Goal: Task Accomplishment & Management: Use online tool/utility

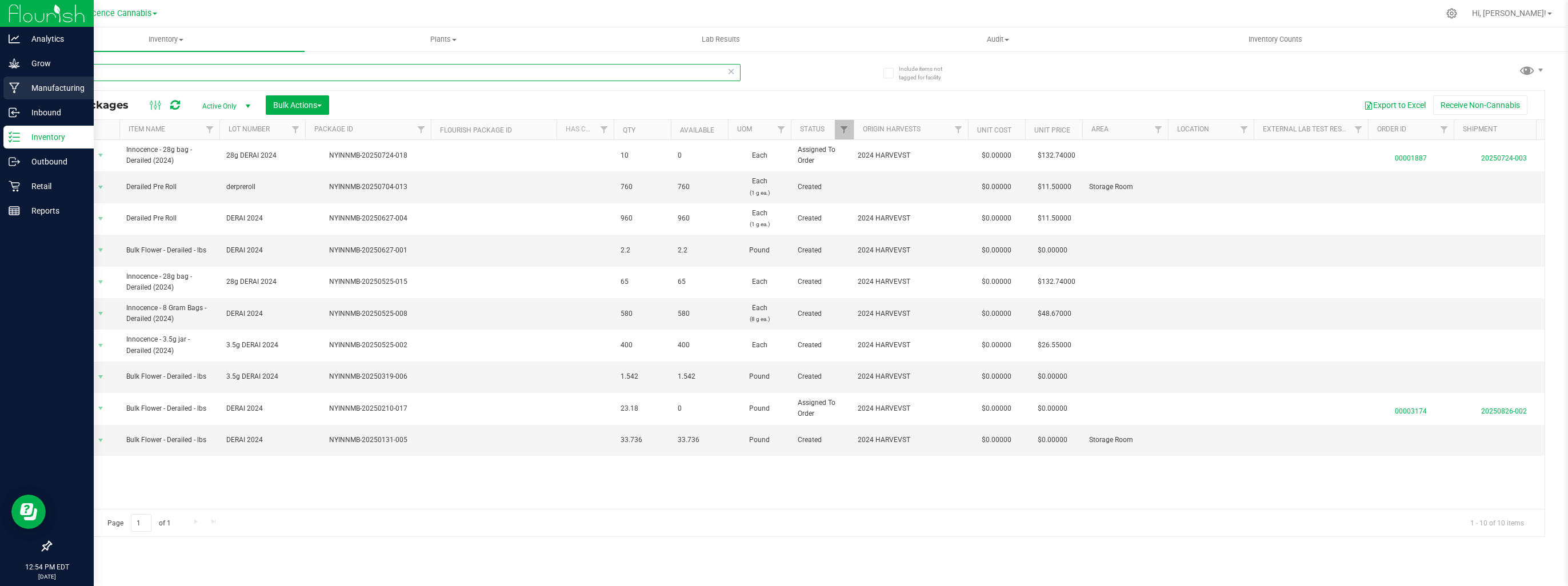
drag, startPoint x: 121, startPoint y: 73, endPoint x: 0, endPoint y: 76, distance: 121.0
click at [0, 76] on html "Analytics Grow Manufacturing Inbound Inventory Outbound Retail Reports 12:54 PM…" at bounding box center [784, 293] width 1568 height 586
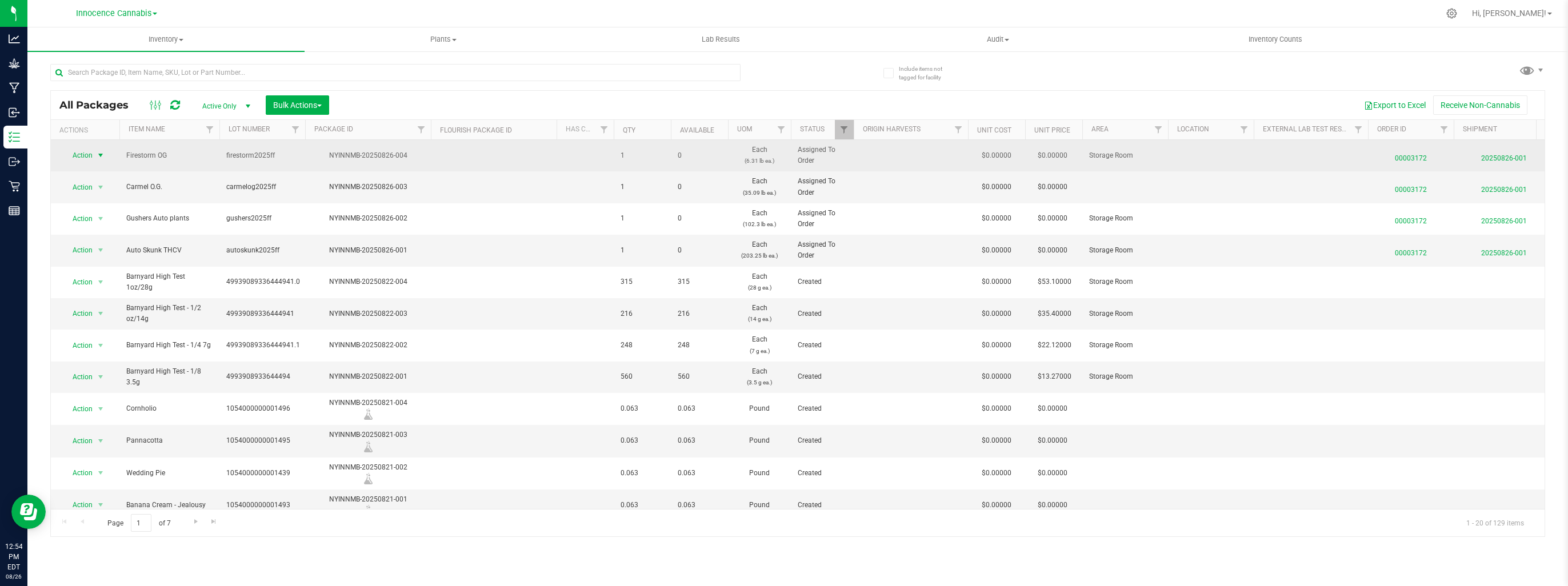
click at [101, 156] on span "select" at bounding box center [101, 155] width 9 height 9
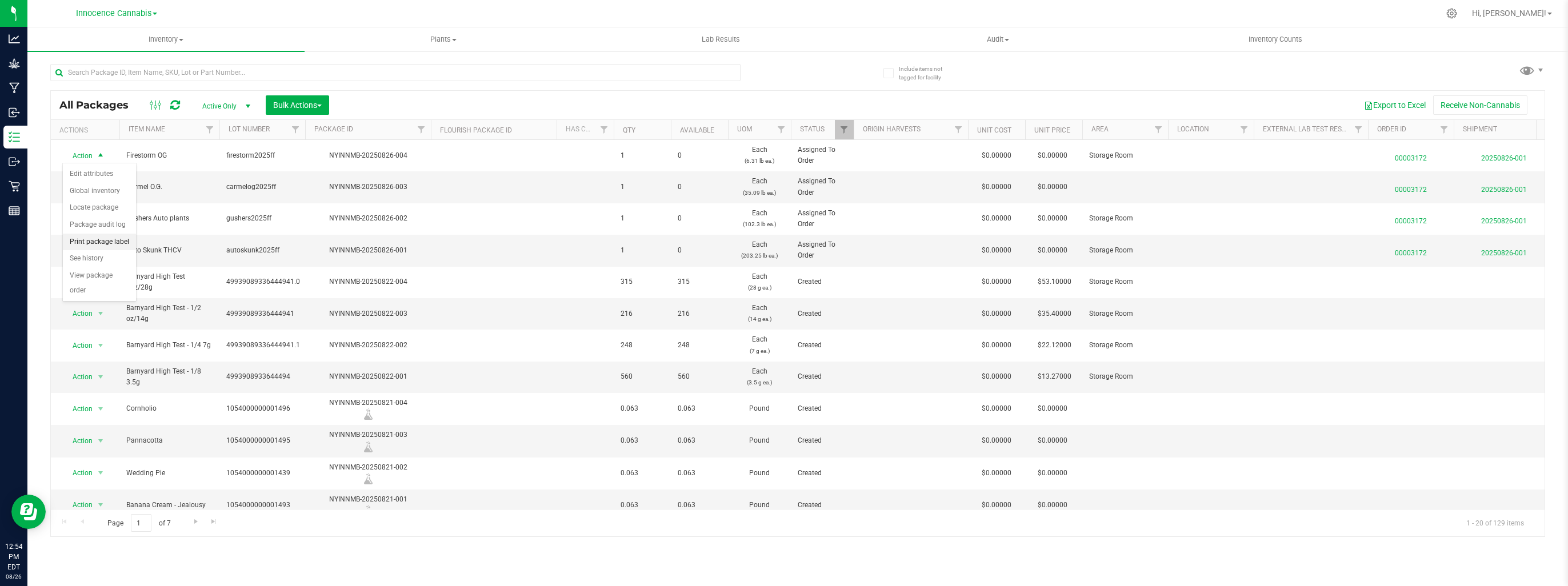
click at [93, 241] on li "Print package label" at bounding box center [99, 242] width 73 height 17
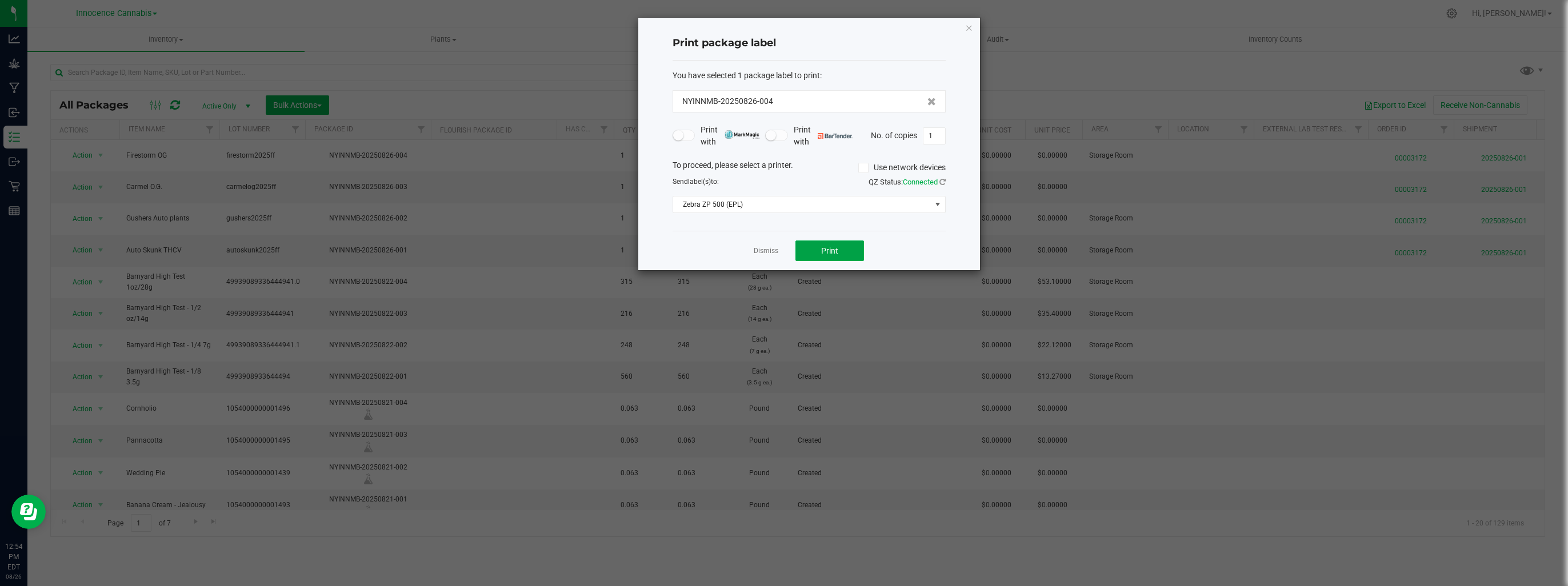
drag, startPoint x: 804, startPoint y: 250, endPoint x: 603, endPoint y: 221, distance: 203.1
click at [804, 250] on button "Print" at bounding box center [829, 251] width 69 height 21
click at [764, 246] on link "Dismiss" at bounding box center [766, 251] width 24 height 10
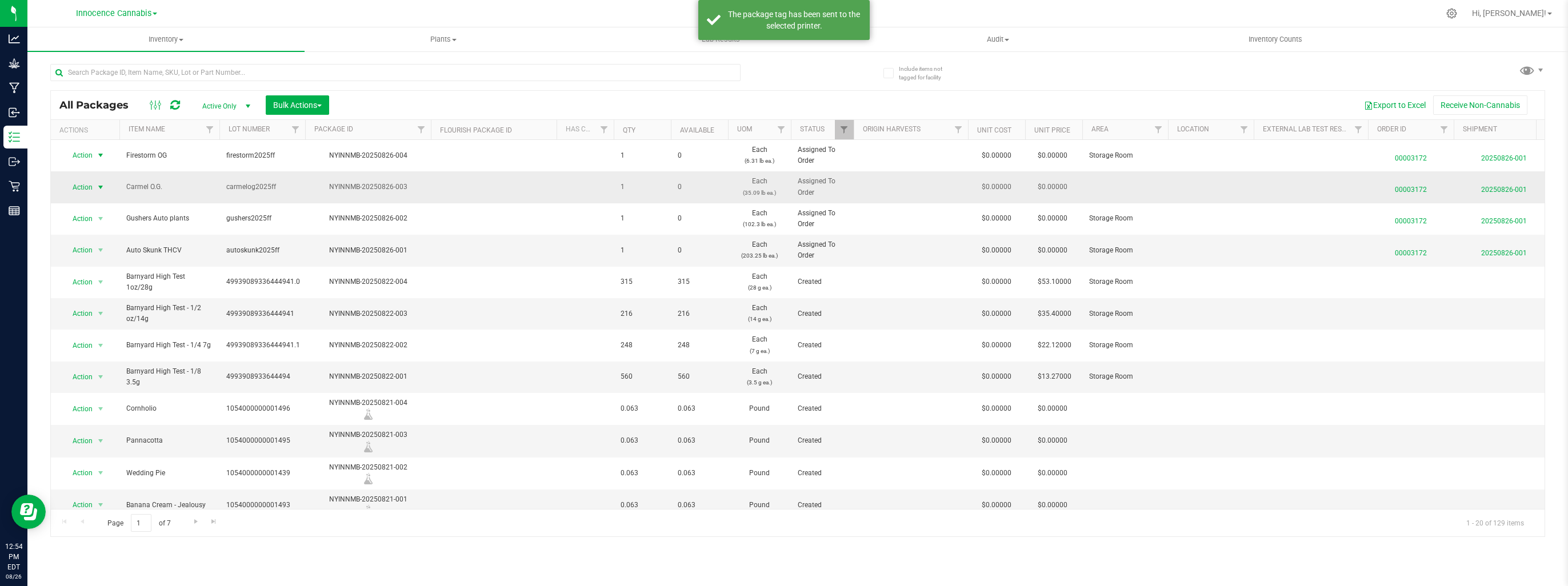
click at [101, 186] on span "select" at bounding box center [101, 187] width 9 height 9
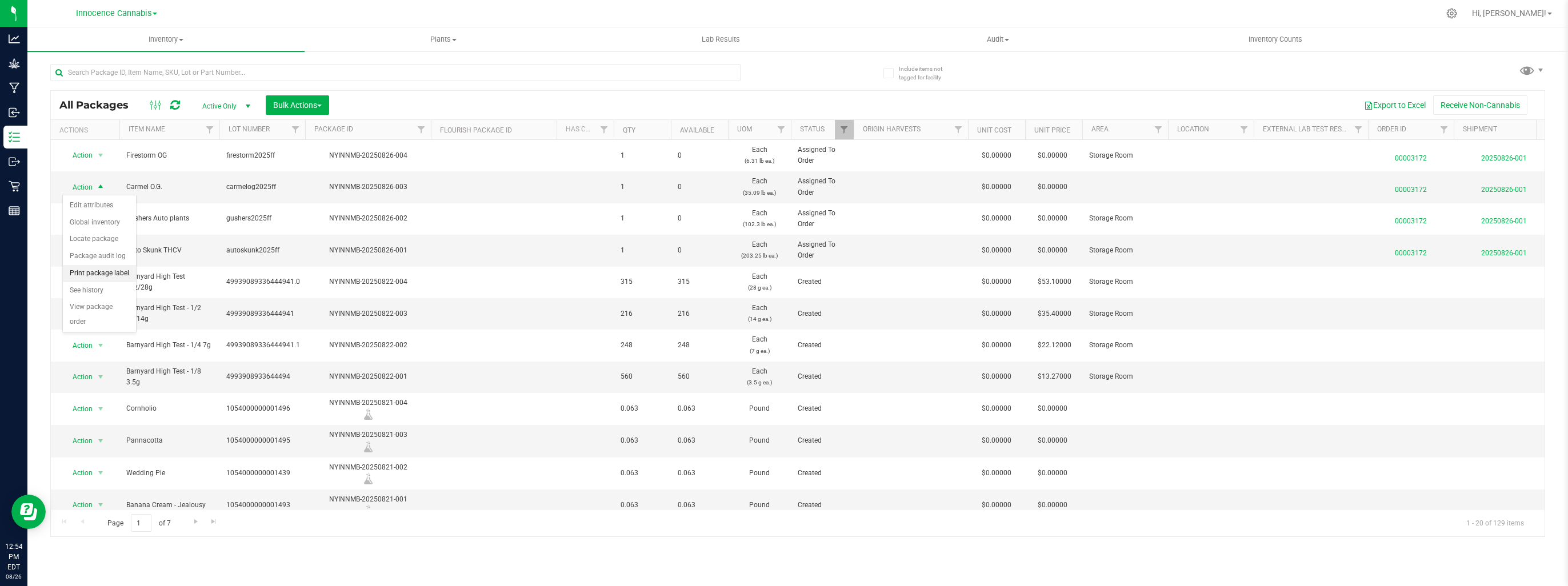
click at [103, 271] on li "Print package label" at bounding box center [99, 273] width 73 height 17
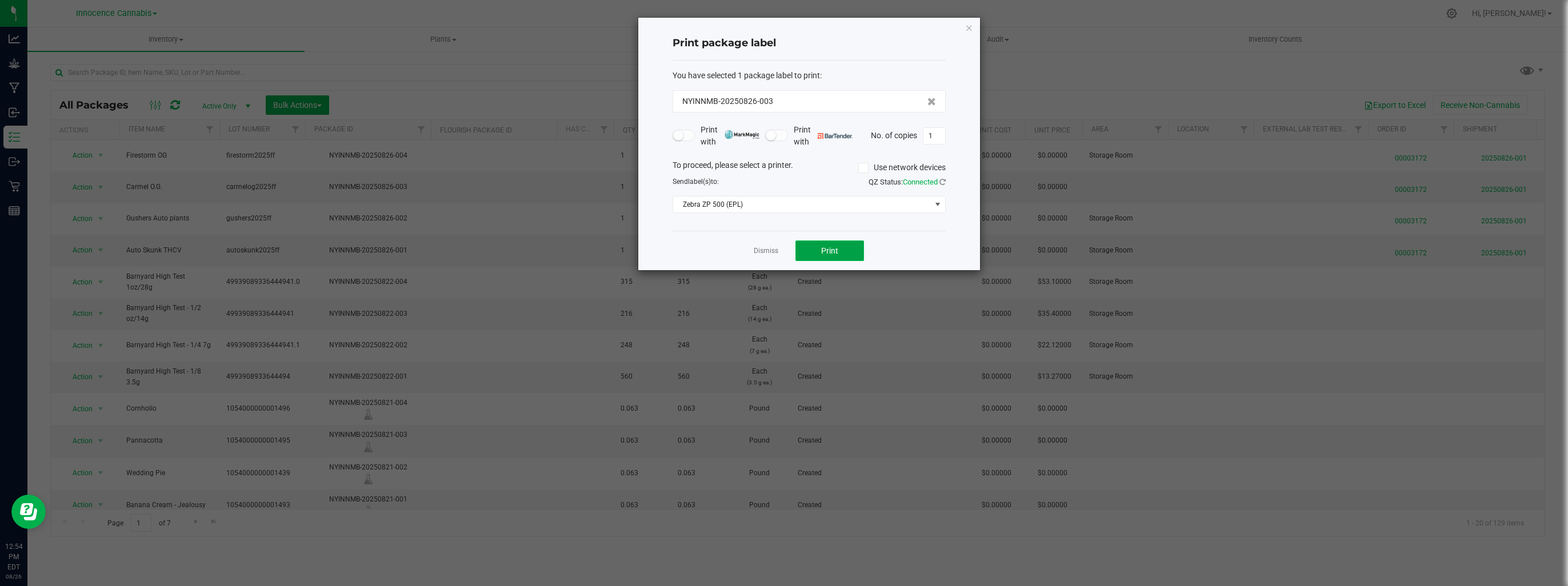
click at [847, 246] on button "Print" at bounding box center [829, 251] width 69 height 21
click at [772, 248] on link "Dismiss" at bounding box center [766, 251] width 24 height 10
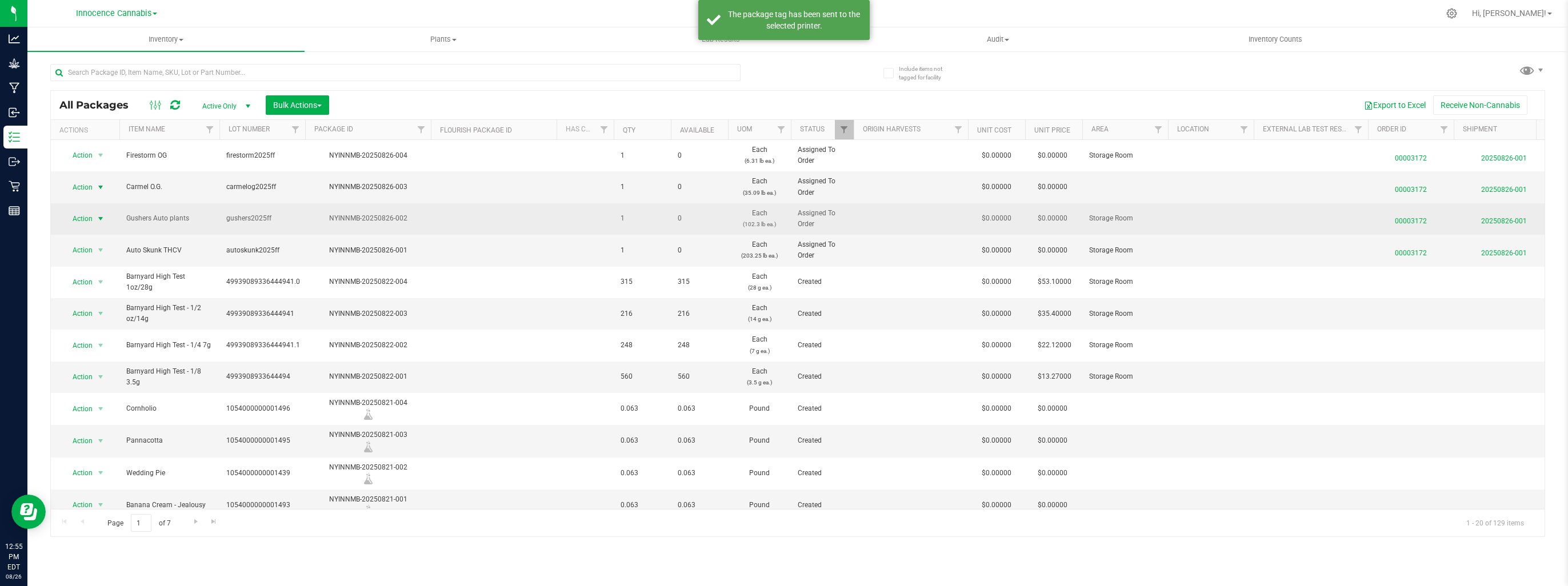
click at [97, 218] on span "select" at bounding box center [101, 219] width 9 height 9
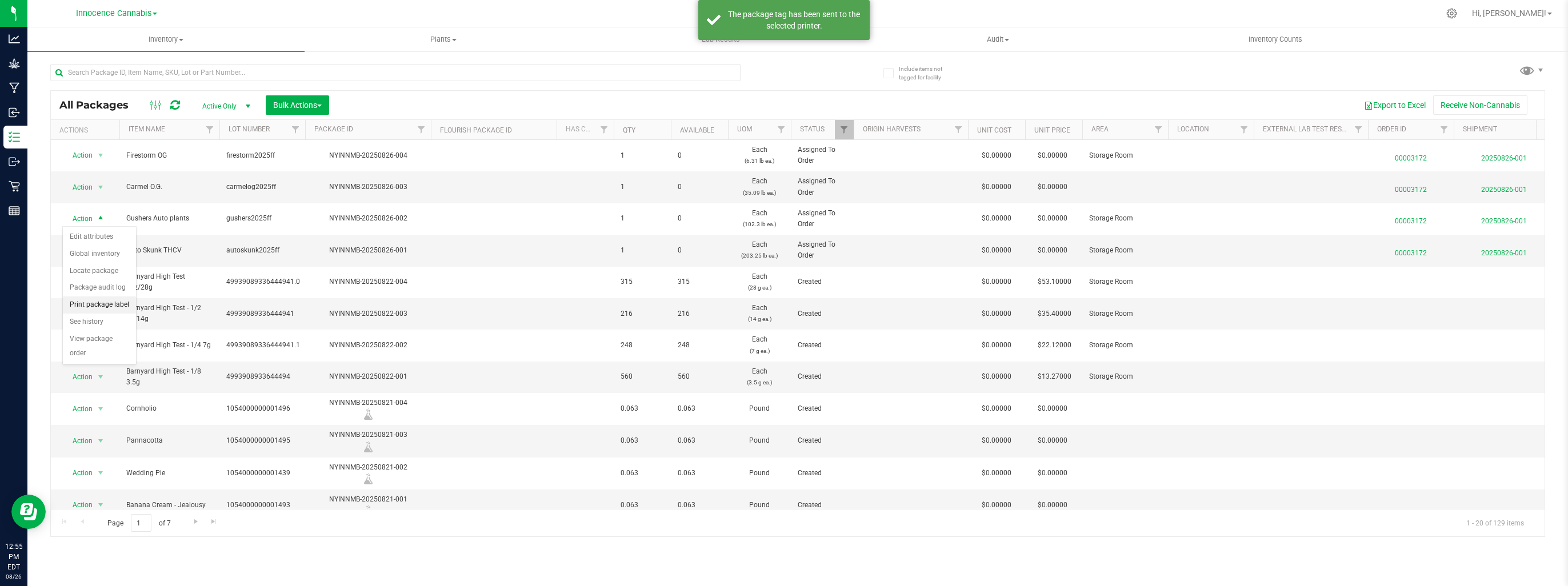
click at [107, 300] on li "Print package label" at bounding box center [99, 305] width 73 height 17
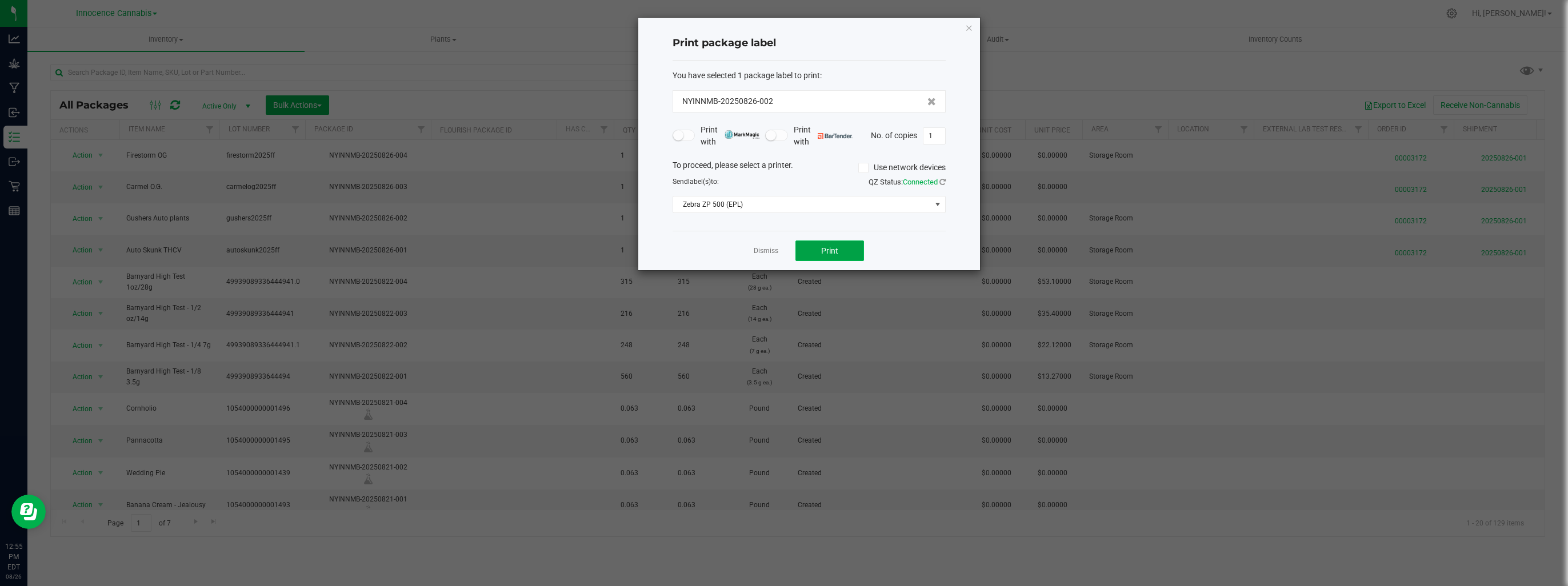
click at [815, 251] on button "Print" at bounding box center [829, 251] width 69 height 21
click at [768, 248] on link "Dismiss" at bounding box center [766, 251] width 24 height 10
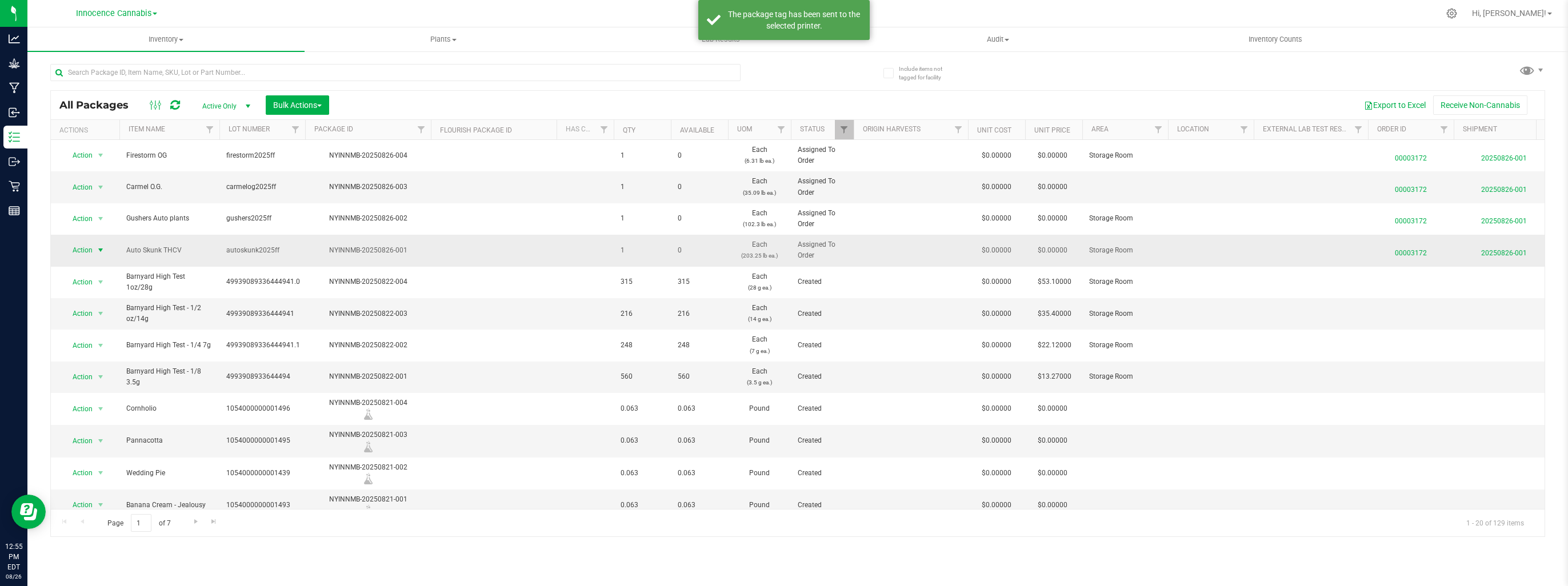
click at [100, 247] on span "select" at bounding box center [101, 250] width 9 height 9
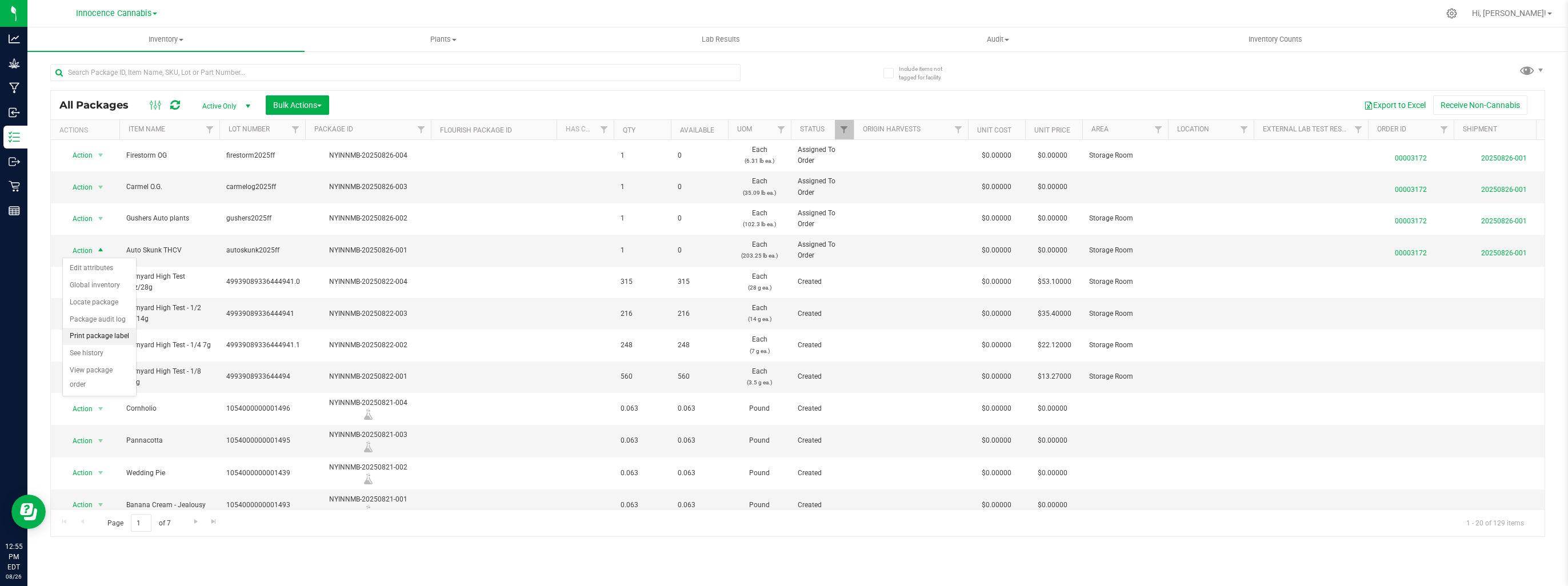
click at [81, 338] on li "Print package label" at bounding box center [99, 336] width 73 height 17
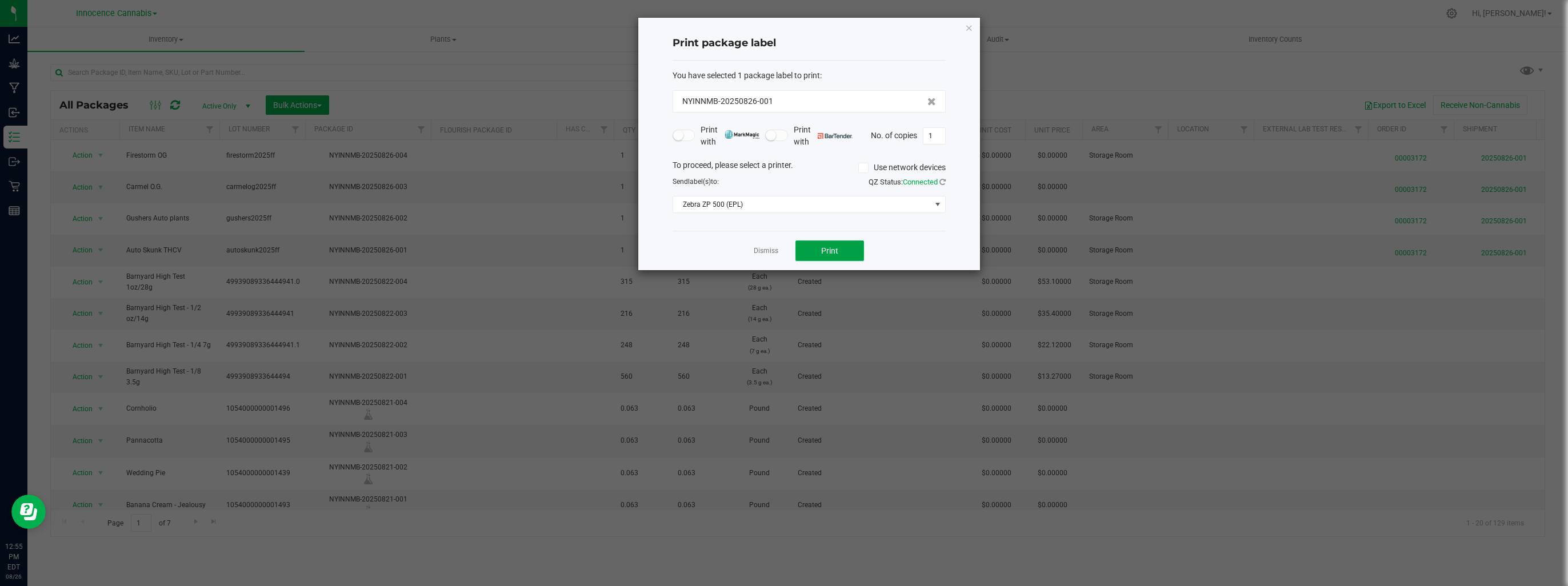
click at [833, 246] on span "Print" at bounding box center [829, 251] width 17 height 9
click at [770, 247] on link "Dismiss" at bounding box center [766, 251] width 24 height 10
